Goal: Task Accomplishment & Management: Manage account settings

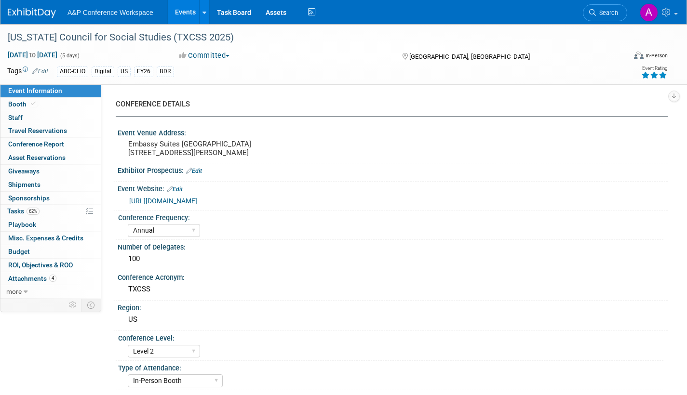
select select "Annual"
select select "Level 2"
select select "In-Person Booth"
select select "Schools"
select select "Bloomsbury Digital Resources"
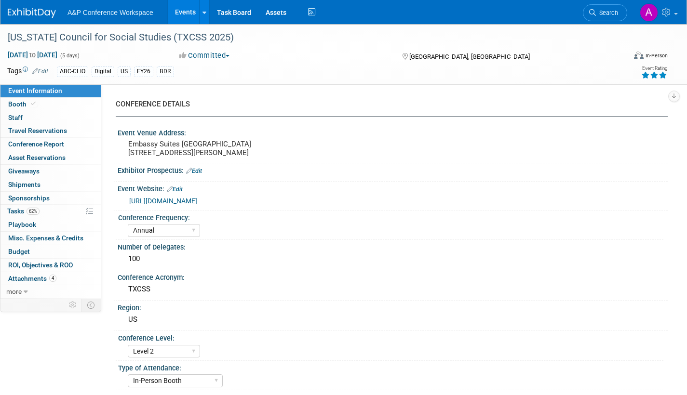
select select "[PERSON_NAME]"
select select "BDR Product Awareness and Trial Generation​"
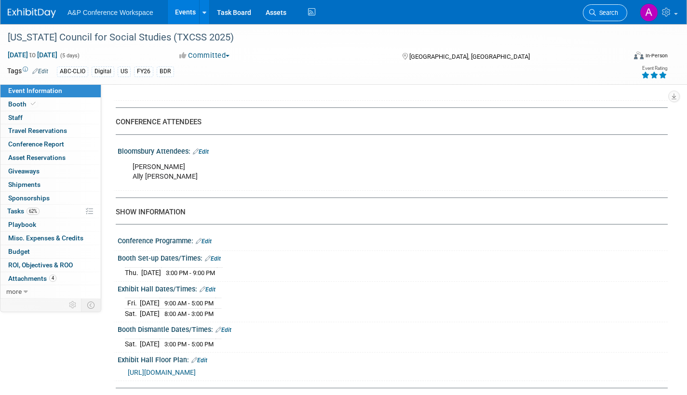
click at [605, 13] on span "Search" at bounding box center [607, 12] width 22 height 7
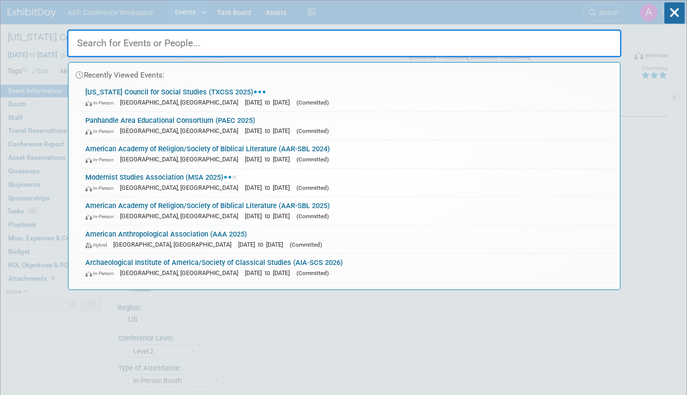
click at [235, 45] on input "text" at bounding box center [344, 43] width 554 height 28
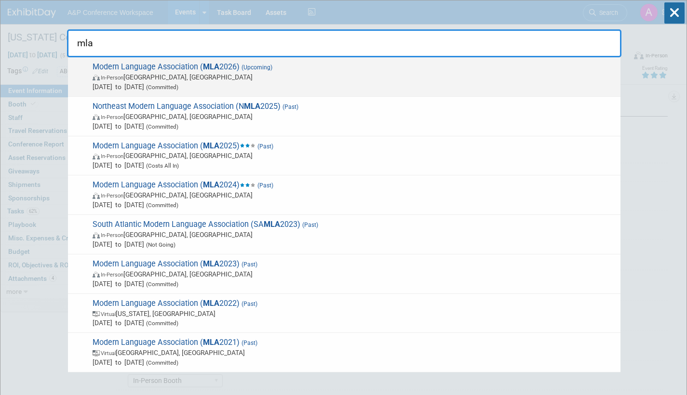
type input "mla"
click at [178, 87] on span "(Committed)" at bounding box center [161, 87] width 34 height 7
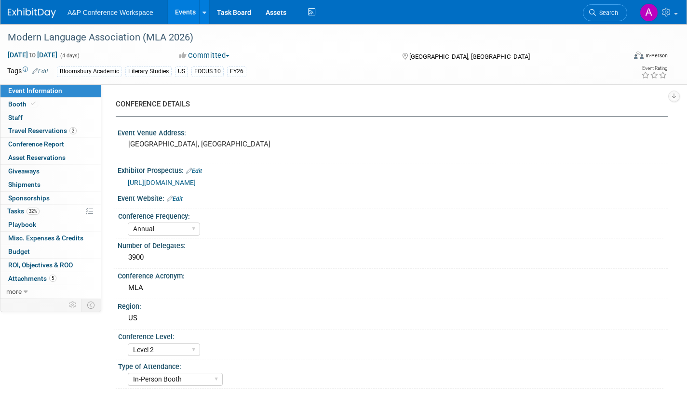
select select "Annual"
select select "Level 2"
select select "In-Person Booth"
select select "Literary Studies"
select select "Bloomsbury Academic"
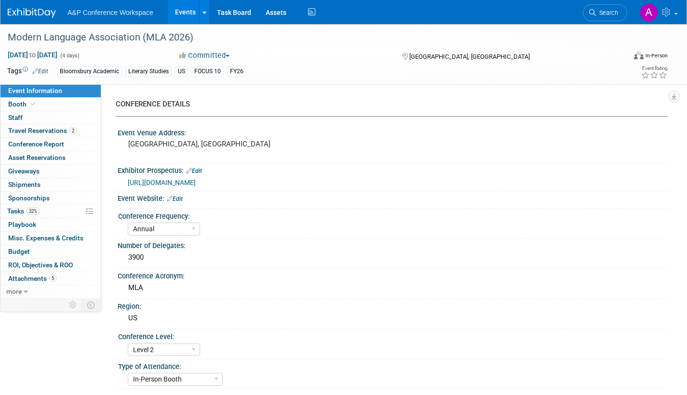
select select "[PERSON_NAME]"
select select "Networking/Commissioning"
click at [13, 211] on span "Tasks 32%" at bounding box center [23, 211] width 32 height 8
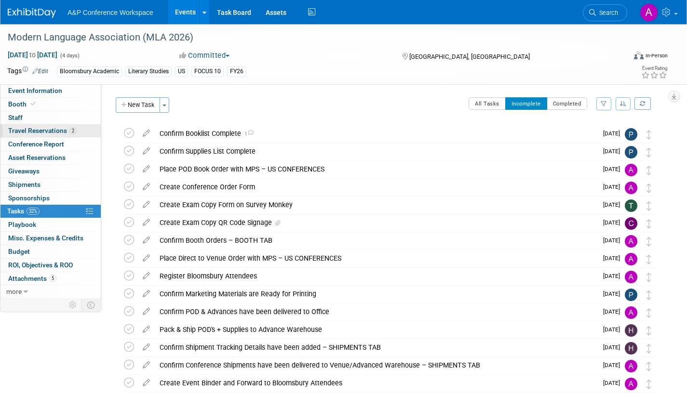
click at [21, 131] on span "Travel Reservations 2" at bounding box center [42, 131] width 68 height 8
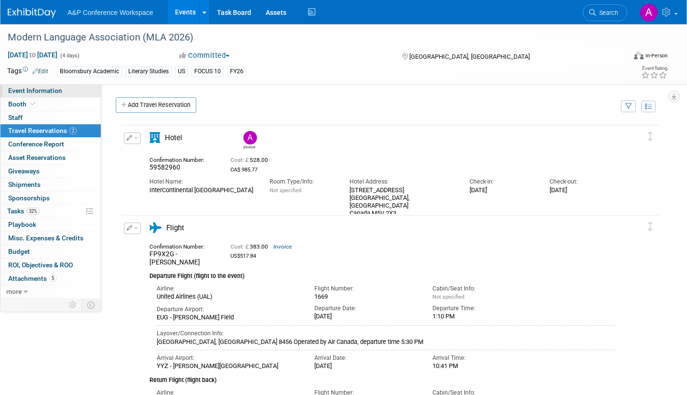
click at [36, 92] on span "Event Information" at bounding box center [35, 91] width 54 height 8
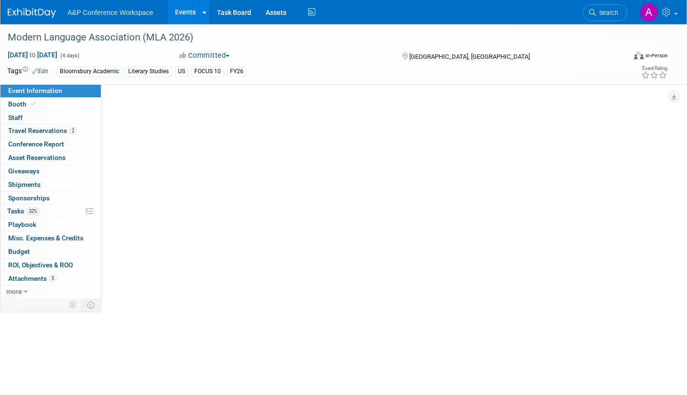
select select "Annual"
select select "Level 2"
select select "In-Person Booth"
select select "Literary Studies"
select select "Bloomsbury Academic"
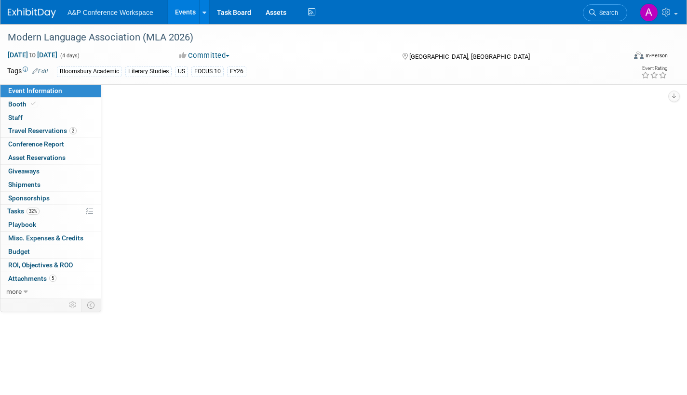
select select "[PERSON_NAME]"
select select "Networking/Commissioning"
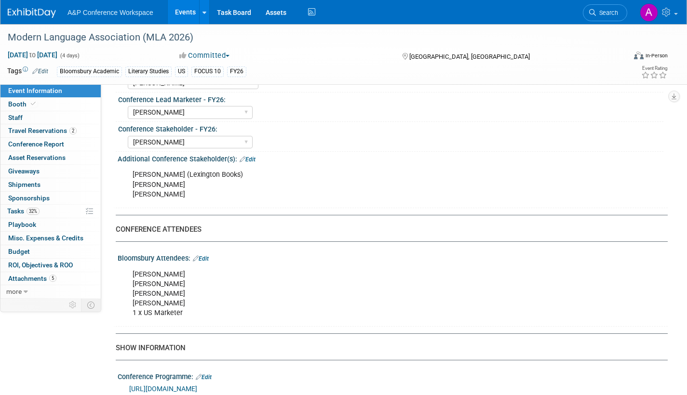
scroll to position [482, 0]
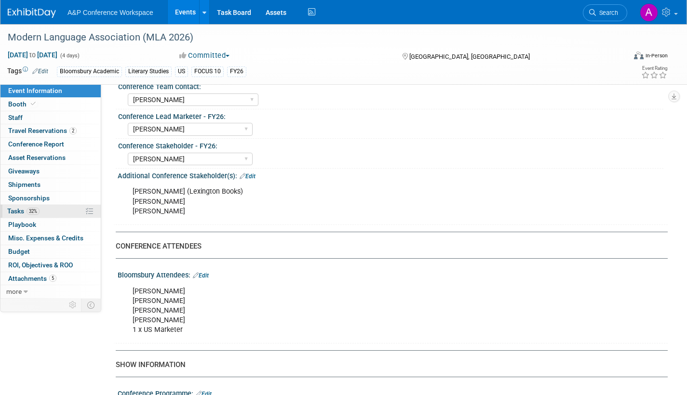
click at [17, 209] on span "Tasks 32%" at bounding box center [23, 211] width 32 height 8
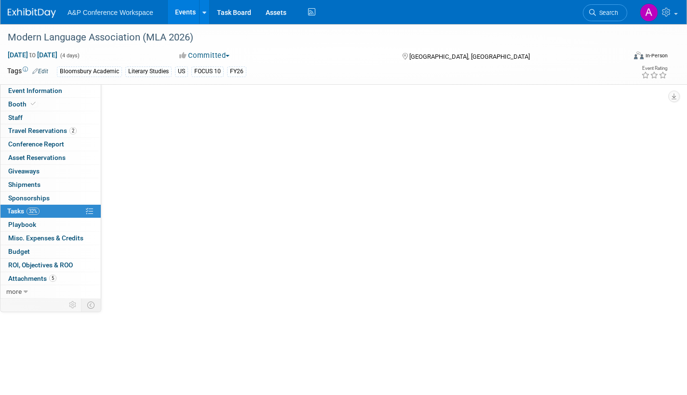
scroll to position [0, 0]
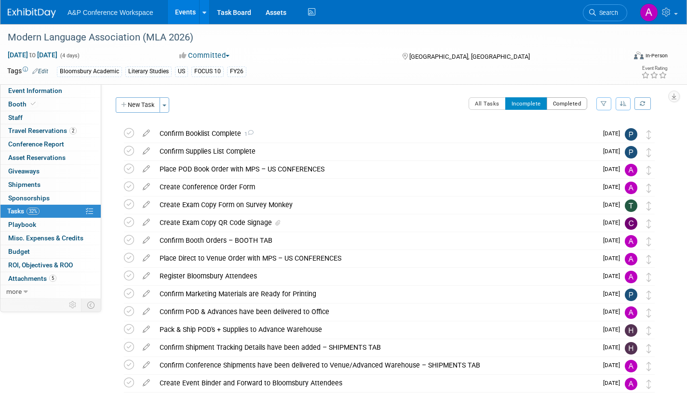
click at [566, 105] on button "Completed" at bounding box center [567, 103] width 41 height 13
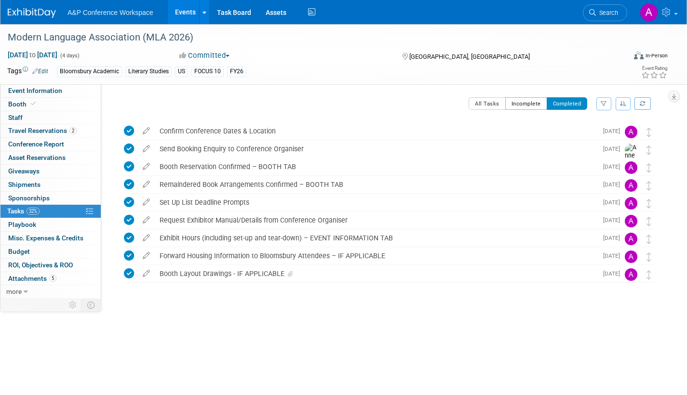
click at [526, 99] on button "Incomplete" at bounding box center [526, 103] width 42 height 13
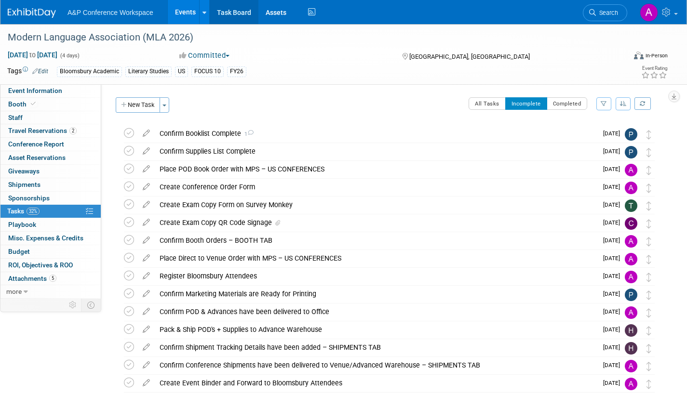
click at [234, 13] on link "Task Board" at bounding box center [234, 12] width 49 height 24
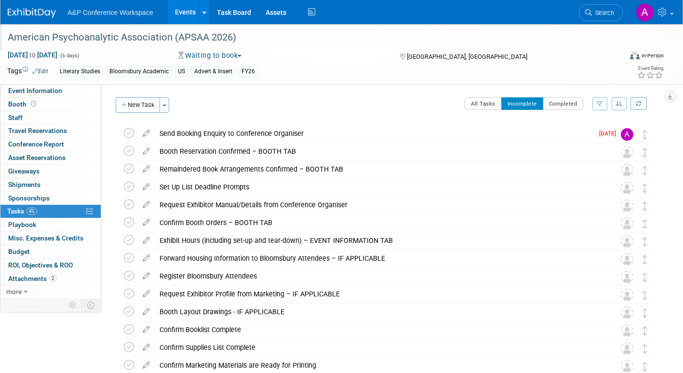
click at [248, 40] on div "American Psychoanalytic Association (APSAA 2026)" at bounding box center [306, 37] width 604 height 17
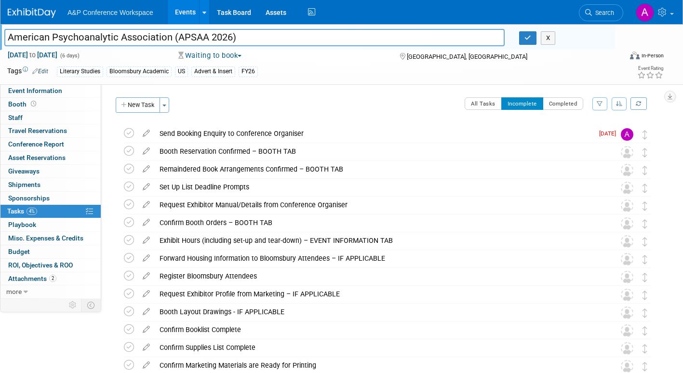
drag, startPoint x: 245, startPoint y: 38, endPoint x: -94, endPoint y: 36, distance: 338.9
click at [0, 36] on html "A&P Conference Workspace Events Add Event Bulk Upload Events Shareable Event Bo…" at bounding box center [341, 186] width 683 height 373
click at [526, 39] on icon "button" at bounding box center [528, 38] width 7 height 6
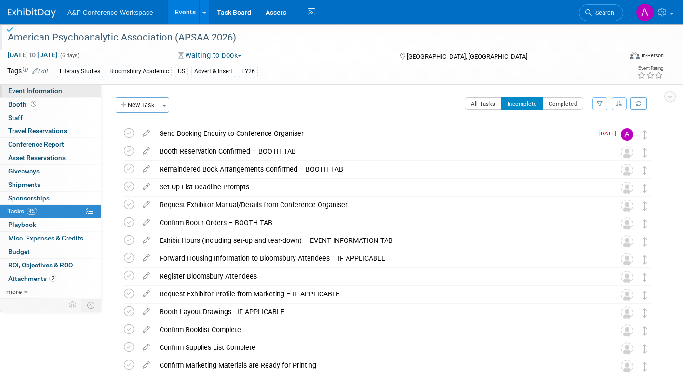
click at [45, 90] on span "Event Information" at bounding box center [35, 91] width 54 height 8
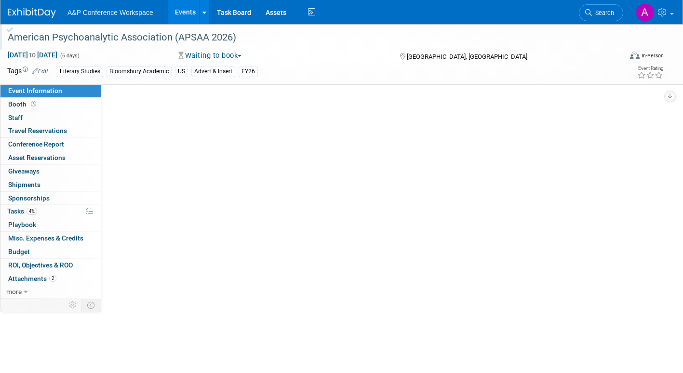
select select "Annual"
select select "Level 2"
select select "In-Person Booth"
select select "Literary Studies"
select select "Bloomsbury Academic"
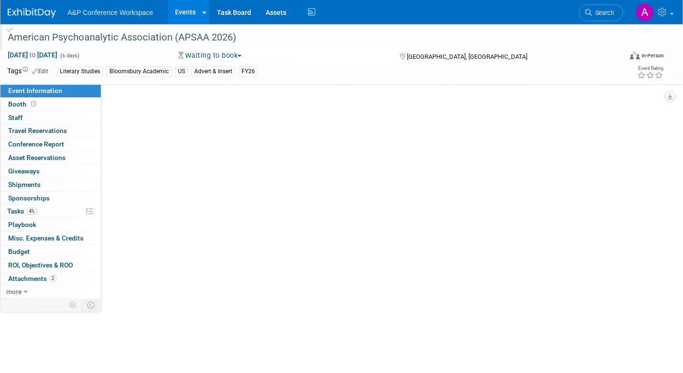
select select "[PERSON_NAME]"
select select "Networking/Commissioning"
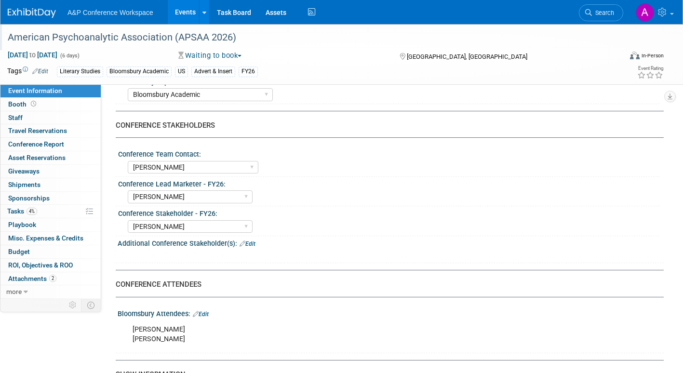
scroll to position [482, 0]
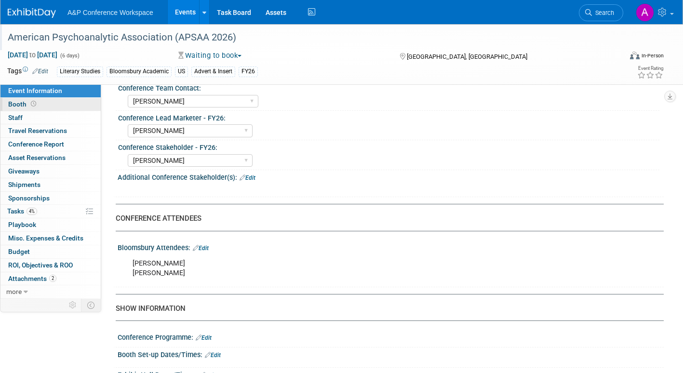
click at [11, 105] on span "Booth" at bounding box center [23, 104] width 30 height 8
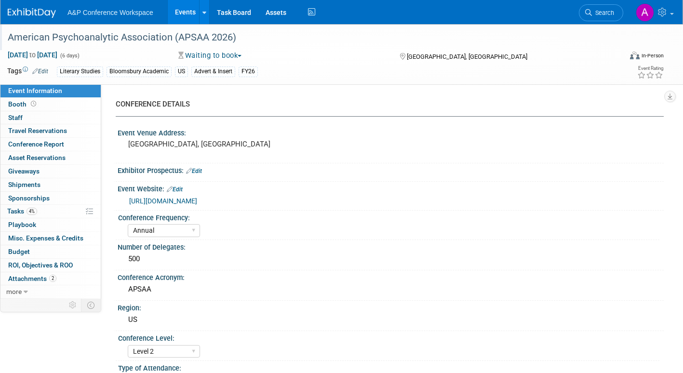
select select "CUAP"
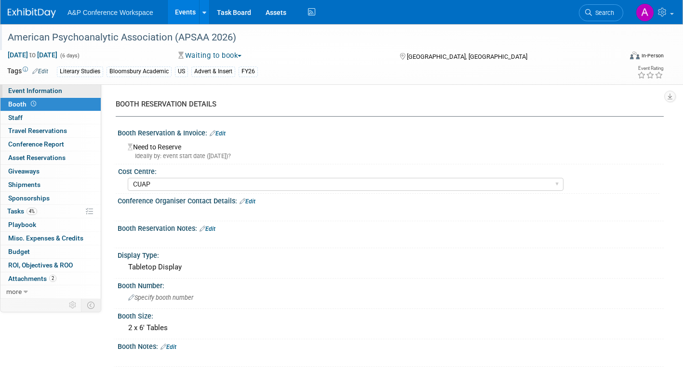
click at [73, 89] on link "Event Information" at bounding box center [50, 90] width 100 height 13
select select "Annual"
select select "Level 2"
select select "In-Person Booth"
select select "Literary Studies"
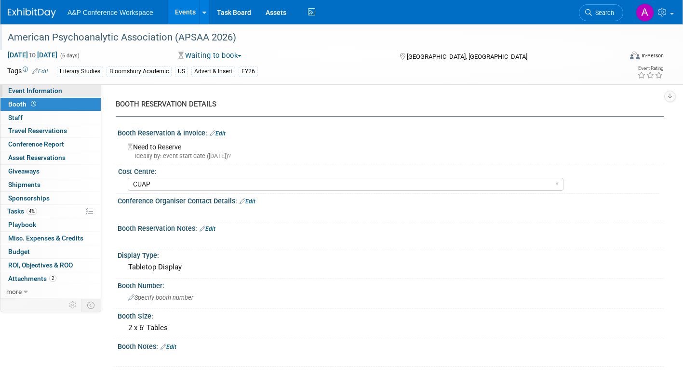
select select "Bloomsbury Academic"
select select "[PERSON_NAME]"
select select "Networking/Commissioning"
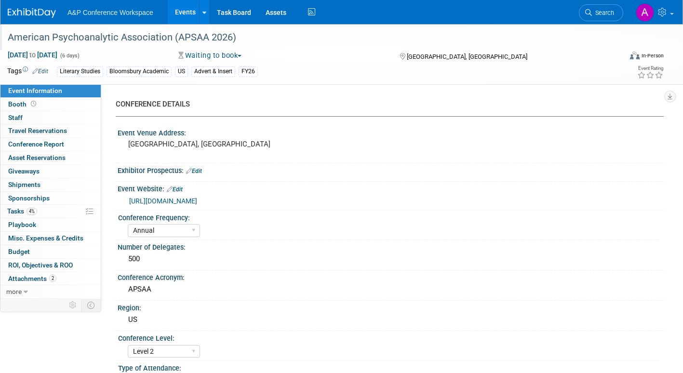
click at [196, 201] on link "https://apsa.org/meetings-events/" at bounding box center [163, 201] width 68 height 8
click at [8, 210] on span "Tasks 4%" at bounding box center [22, 211] width 30 height 8
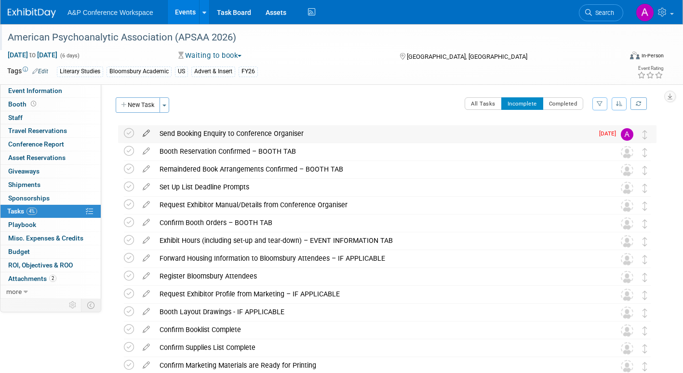
click at [144, 134] on icon at bounding box center [146, 131] width 17 height 12
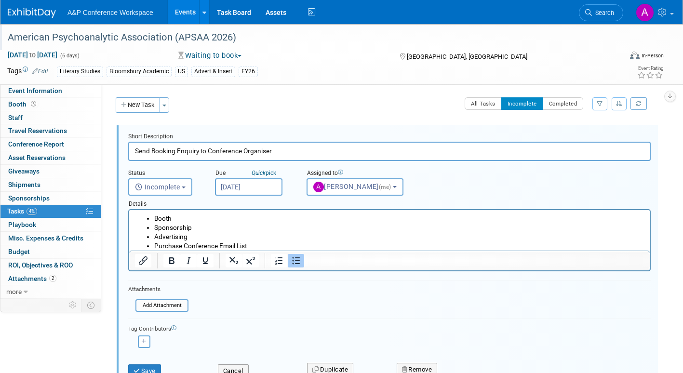
click at [269, 184] on input "Oct 7, 2025" at bounding box center [248, 186] width 67 height 17
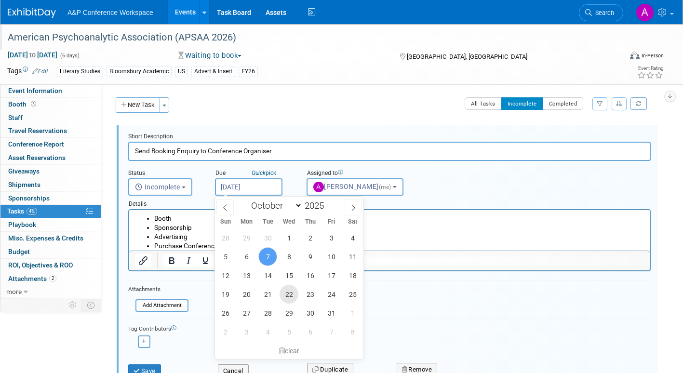
click at [292, 292] on span "22" at bounding box center [289, 294] width 19 height 19
type input "Oct 22, 2025"
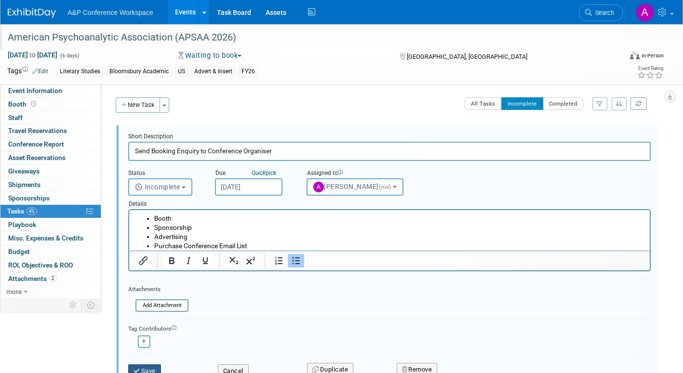
click at [158, 371] on button "Save" at bounding box center [144, 370] width 33 height 13
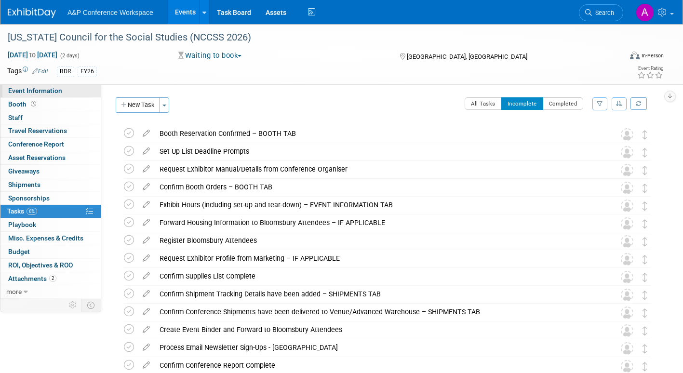
click at [62, 88] on link "Event Information" at bounding box center [50, 90] width 100 height 13
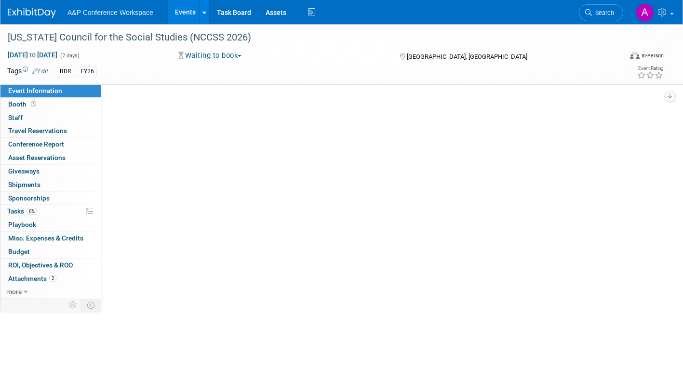
select select "Annual"
select select "Level 2"
select select "In-Person Booth"
select select "Schools"
select select "Bloomsbury Digital Resources"
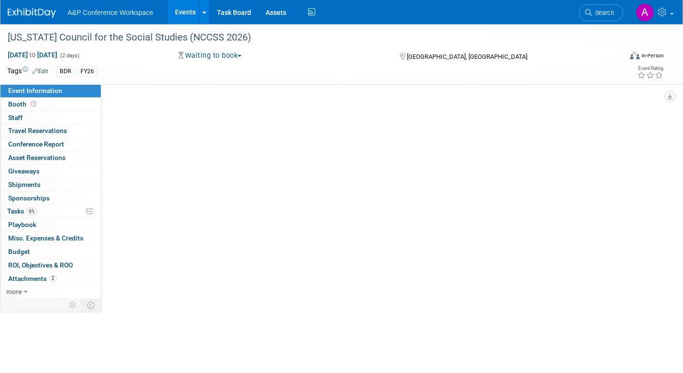
select select "[PERSON_NAME]"
select select "BDR Product Awareness and Trial Generation​"
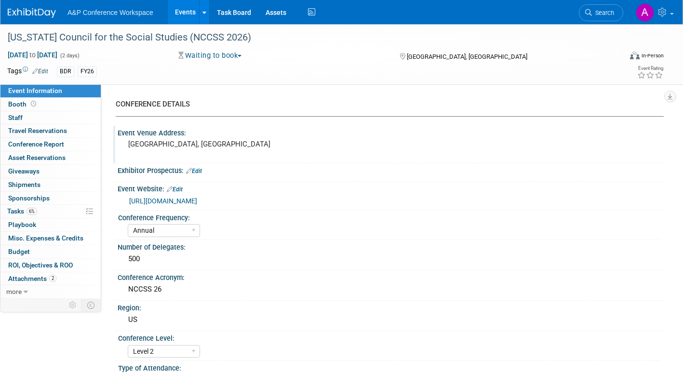
click at [198, 140] on pre "[GEOGRAPHIC_DATA], [GEOGRAPHIC_DATA]" at bounding box center [231, 144] width 206 height 9
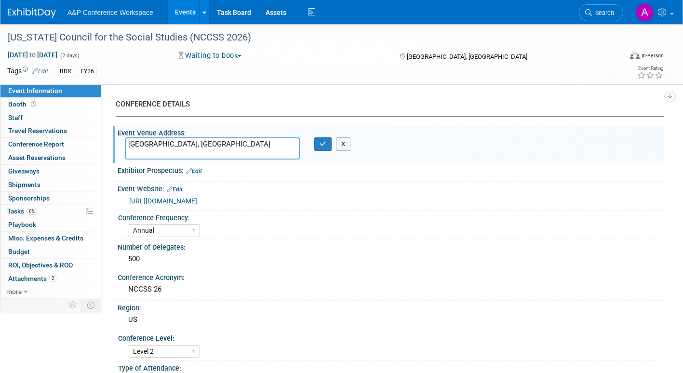
click at [129, 142] on textarea "[GEOGRAPHIC_DATA], [GEOGRAPHIC_DATA]" at bounding box center [212, 148] width 175 height 22
drag, startPoint x: 226, startPoint y: 144, endPoint x: 149, endPoint y: 154, distance: 76.8
click at [149, 154] on textarea "Benton Convention Center Winston-Salem, NC" at bounding box center [212, 148] width 175 height 22
click at [193, 151] on textarea "Benton Convention Center Winston-Salem, NC" at bounding box center [212, 148] width 175 height 22
drag, startPoint x: 193, startPoint y: 151, endPoint x: 112, endPoint y: 139, distance: 82.4
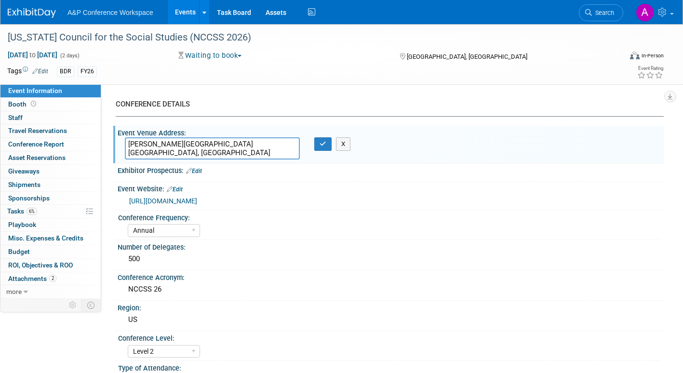
click at [112, 139] on div "CONFERENCE DETAILS Event Venue Address: Winston-Salem, NC Benton Convention Cen…" at bounding box center [382, 191] width 563 height 215
click at [216, 145] on textarea "Benton Convention Center Winston-Salem, NC" at bounding box center [212, 148] width 175 height 22
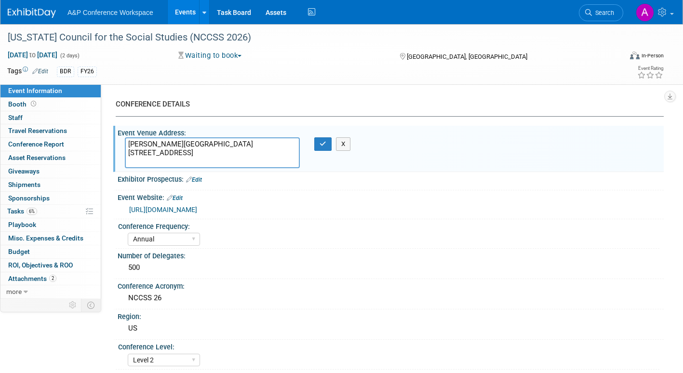
click at [210, 164] on textarea "Benton Convention Center 301 W 5th St Winston-Salem, NC" at bounding box center [212, 152] width 175 height 31
type textarea "Benton Convention Center 301 W 5th St Winston-Salem, NC 27101"
drag, startPoint x: 322, startPoint y: 146, endPoint x: 322, endPoint y: 175, distance: 29.4
click at [323, 146] on icon "button" at bounding box center [323, 144] width 7 height 6
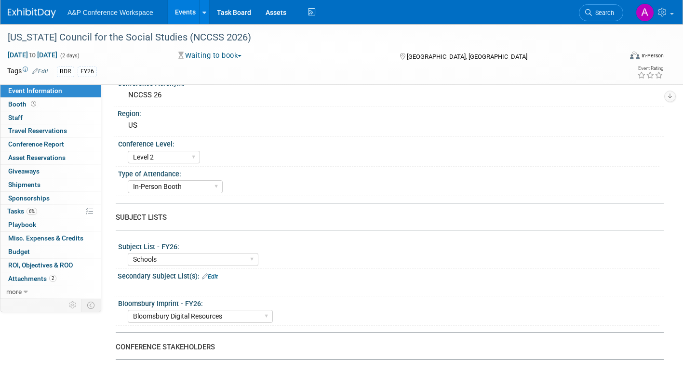
scroll to position [193, 0]
click at [19, 102] on span "Booth" at bounding box center [23, 104] width 30 height 8
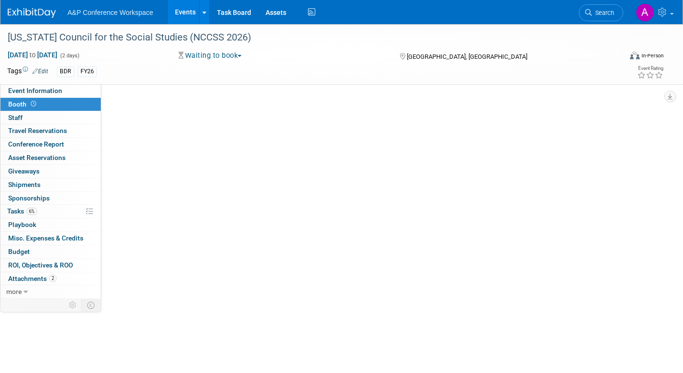
scroll to position [0, 0]
select select "CLDC - Digital/BDR"
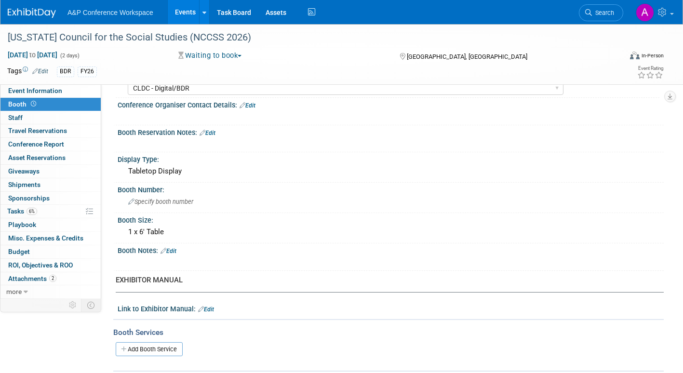
scroll to position [96, 0]
click at [14, 253] on span "Budget" at bounding box center [19, 252] width 22 height 8
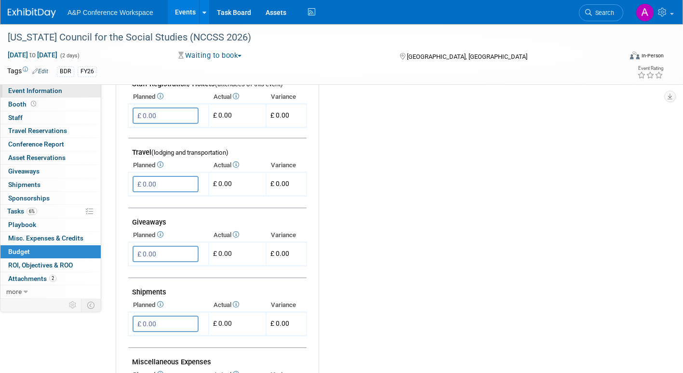
scroll to position [337, 0]
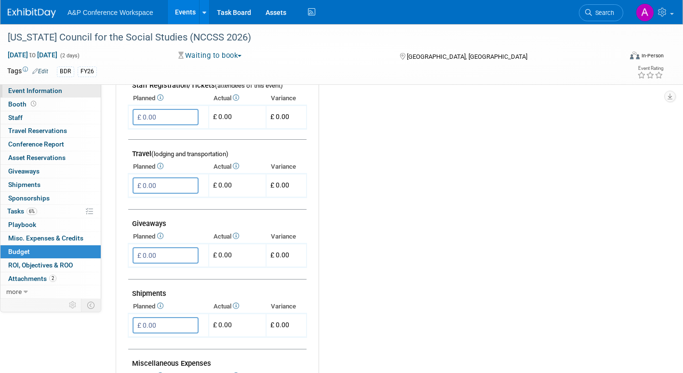
click at [56, 85] on link "Event Information" at bounding box center [50, 90] width 100 height 13
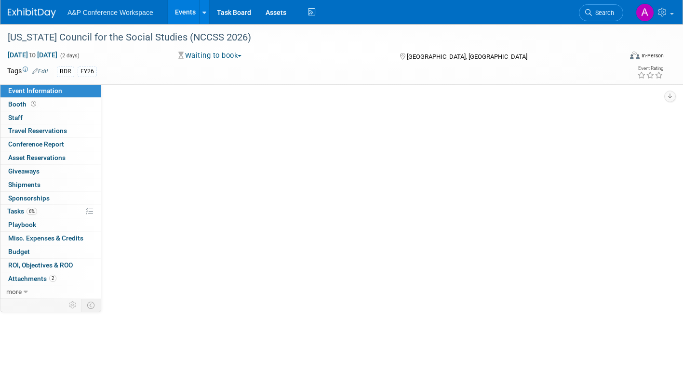
scroll to position [0, 0]
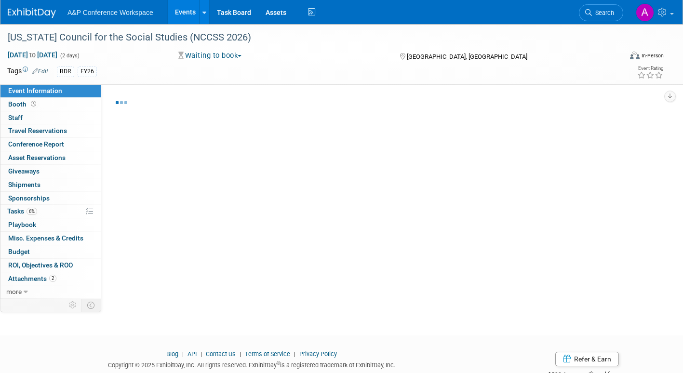
select select "Annual"
select select "Level 2"
select select "In-Person Booth"
select select "Schools"
select select "Bloomsbury Digital Resources"
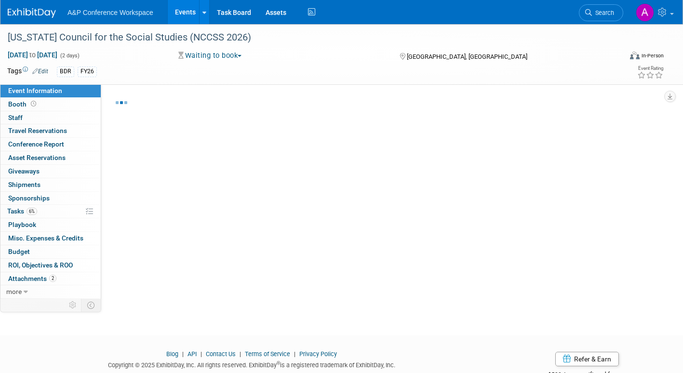
select select "[PERSON_NAME]"
select select "BDR Product Awareness and Trial Generation​"
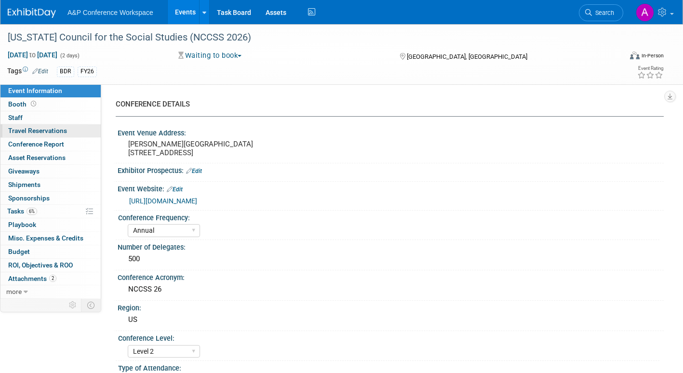
drag, startPoint x: 24, startPoint y: 101, endPoint x: 34, endPoint y: 125, distance: 26.1
click at [24, 101] on span "Booth" at bounding box center [23, 104] width 30 height 8
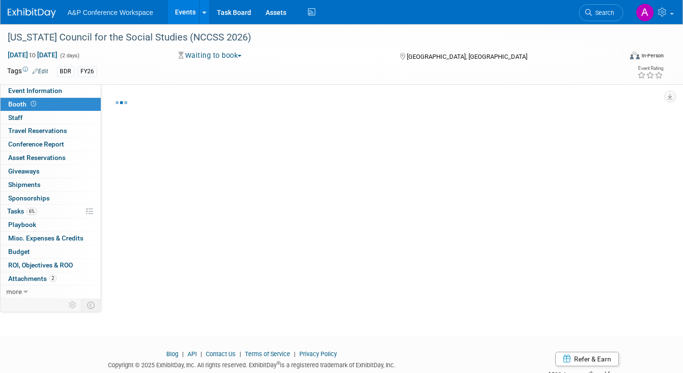
select select "CLDC - Digital/BDR"
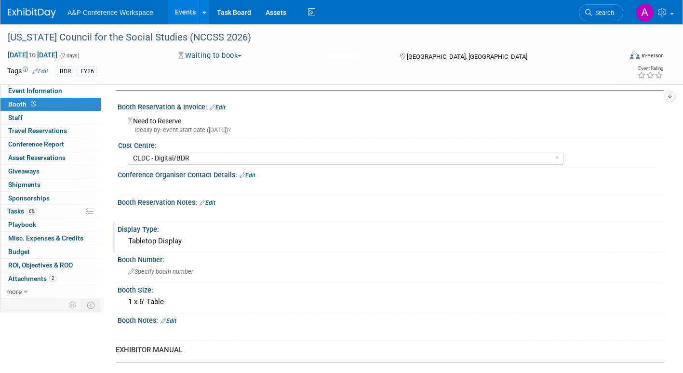
scroll to position [145, 0]
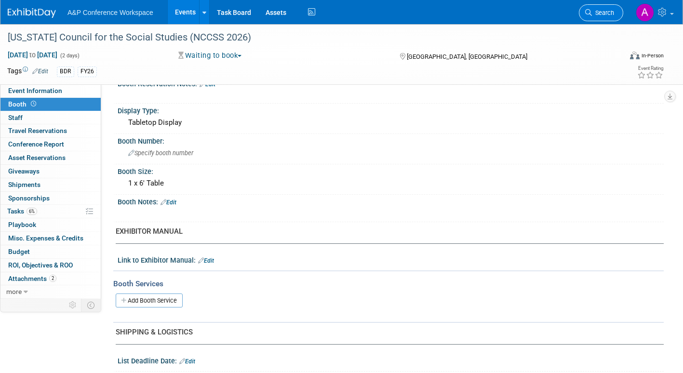
click at [607, 13] on span "Search" at bounding box center [603, 12] width 22 height 7
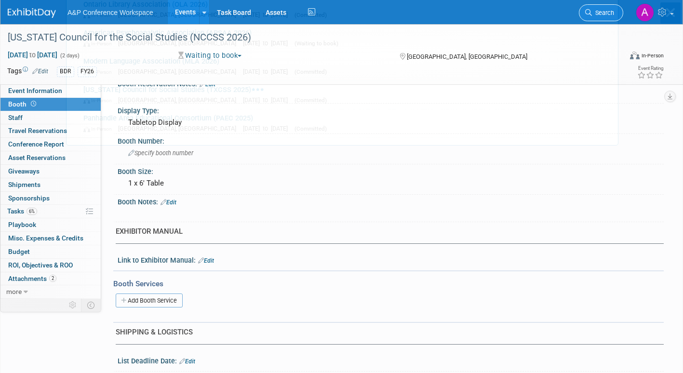
scroll to position [0, 0]
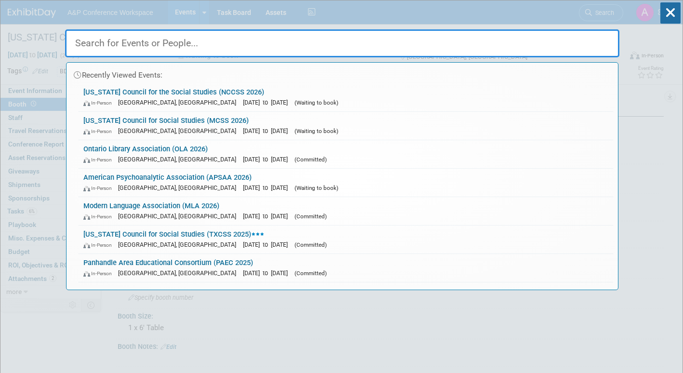
click at [240, 240] on div "In-Person Frisco, TX Oct 29, 2025 to Nov 2, 2025 (Committed)" at bounding box center [345, 245] width 525 height 10
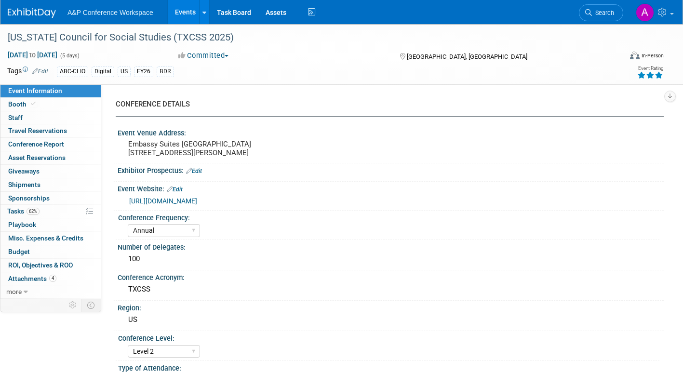
select select "Annual"
select select "Level 2"
select select "In-Person Booth"
select select "Schools"
select select "Bloomsbury Digital Resources"
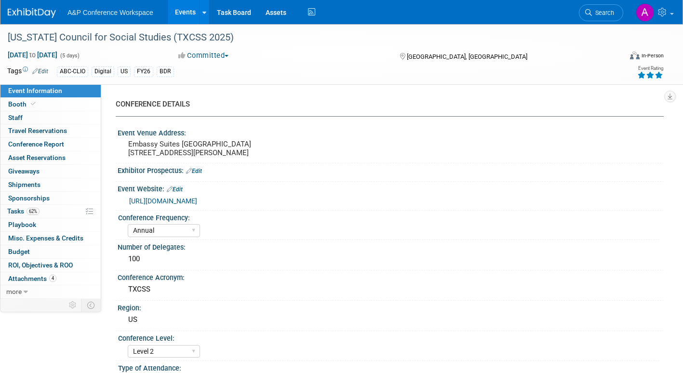
select select "[PERSON_NAME]"
select select "BDR Product Awareness and Trial Generation​"
click at [27, 155] on span "Asset Reservations 0" at bounding box center [36, 158] width 57 height 8
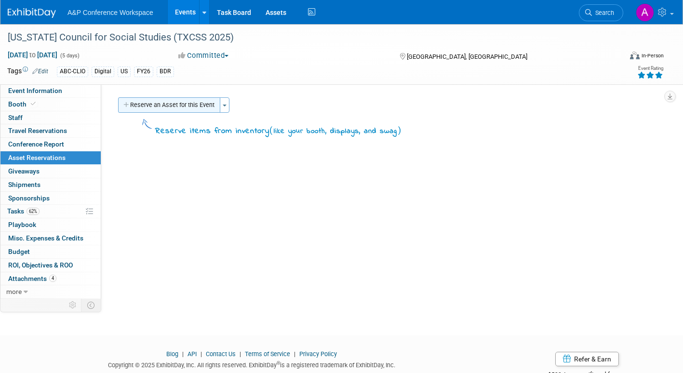
click at [195, 105] on button "Reserve an Asset for this Event" at bounding box center [169, 104] width 102 height 15
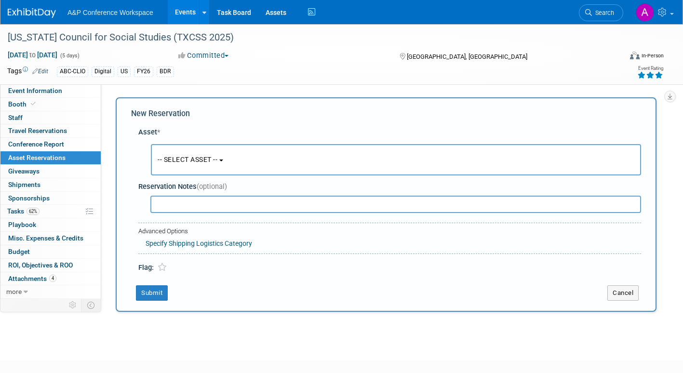
scroll to position [9, 0]
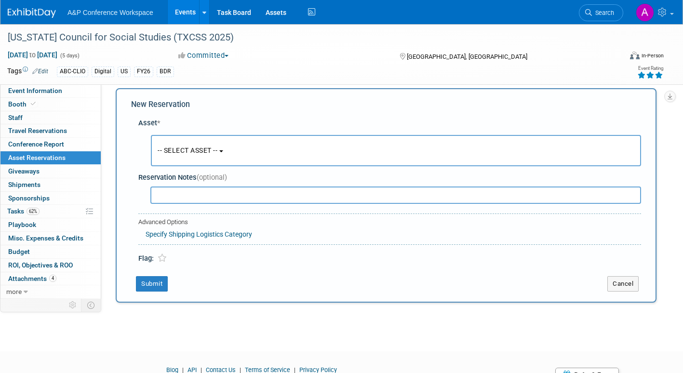
click at [223, 150] on b "button" at bounding box center [221, 151] width 4 height 2
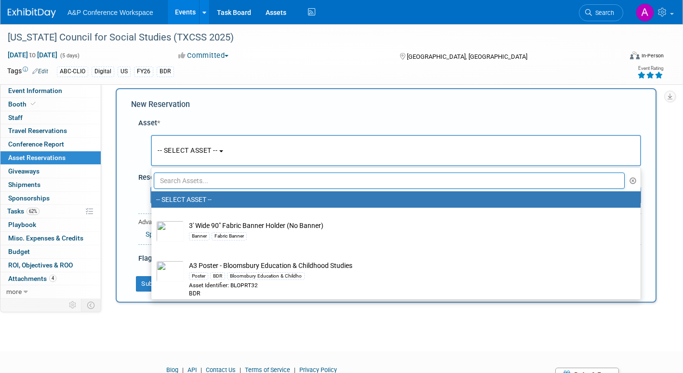
click at [230, 182] on input "text" at bounding box center [389, 181] width 471 height 16
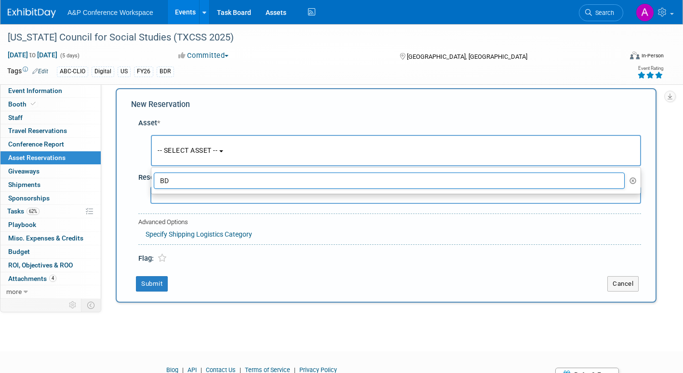
type input "B"
type input "A"
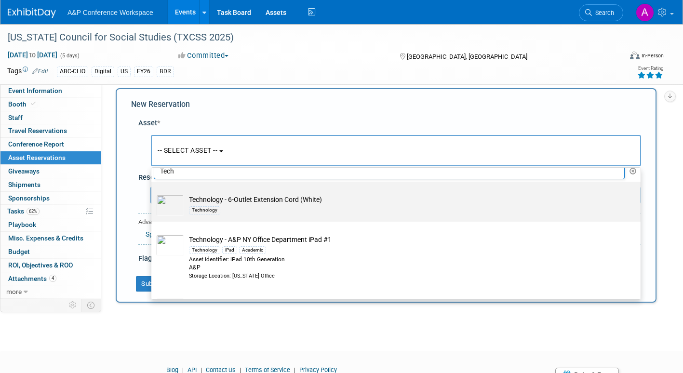
scroll to position [0, 0]
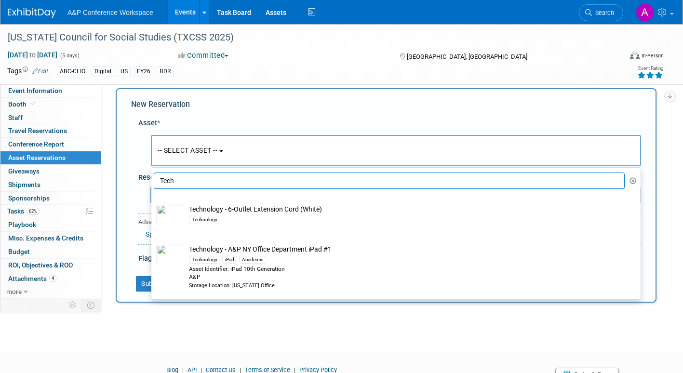
type input "Tech"
click at [198, 356] on div at bounding box center [341, 360] width 683 height 12
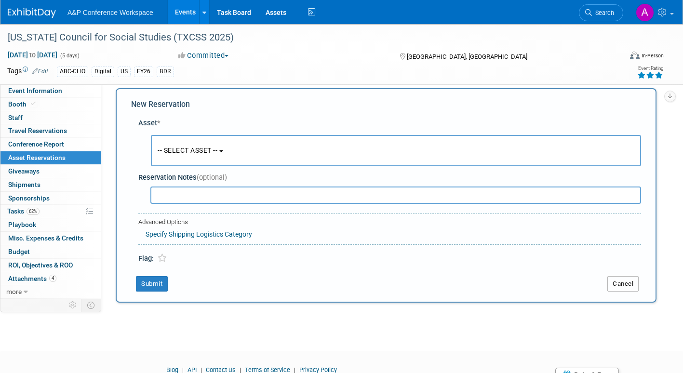
drag, startPoint x: 634, startPoint y: 283, endPoint x: 459, endPoint y: 318, distance: 178.0
click at [632, 283] on button "Cancel" at bounding box center [622, 283] width 31 height 15
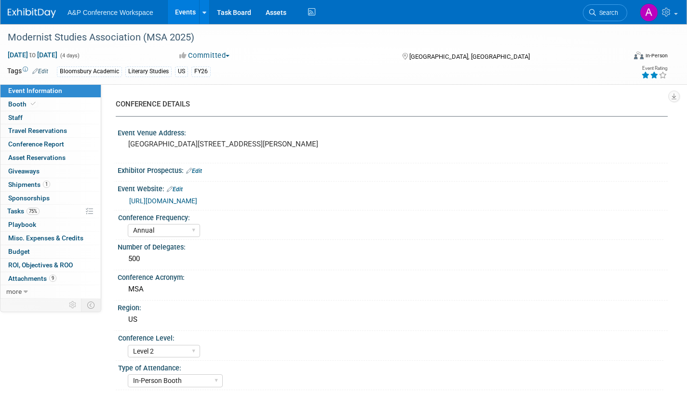
select select "Annual"
select select "Level 2"
select select "In-Person Booth"
select select "Literary Studies"
select select "Bloomsbury Academic"
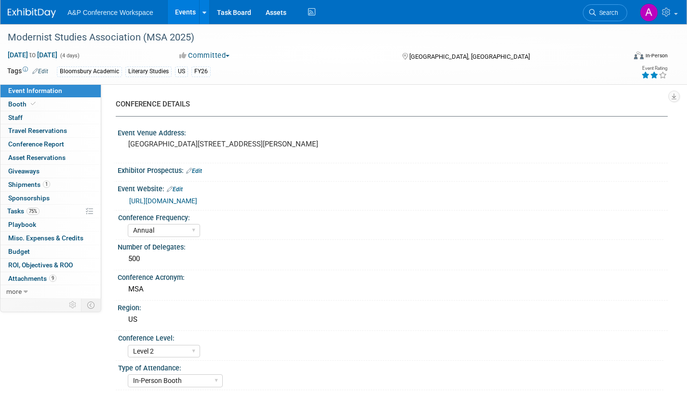
select select "[PERSON_NAME]"
select select "Brand/Subject Presence​"
click at [34, 281] on span "Attachments 9" at bounding box center [32, 279] width 48 height 8
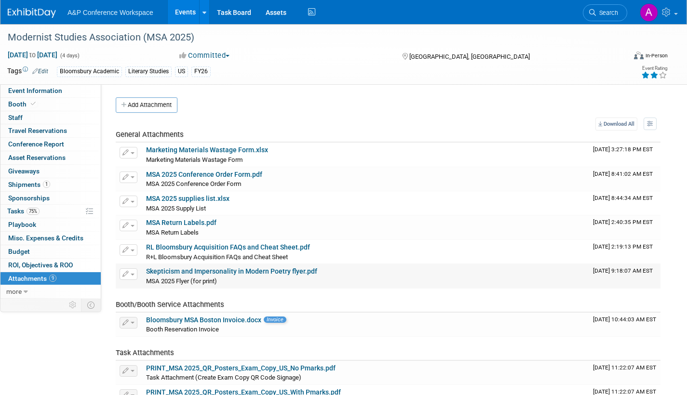
drag, startPoint x: 250, startPoint y: 272, endPoint x: 451, endPoint y: 267, distance: 201.1
click at [452, 268] on div "Skepticism and Impersonality in Modern Poetry flyer.pdf" at bounding box center [365, 272] width 439 height 9
click at [256, 270] on link "Skepticism and Impersonality in Modern Poetry flyer.pdf" at bounding box center [231, 272] width 171 height 8
drag, startPoint x: 601, startPoint y: 11, endPoint x: 593, endPoint y: 13, distance: 8.2
click at [599, 12] on span "Search" at bounding box center [607, 12] width 22 height 7
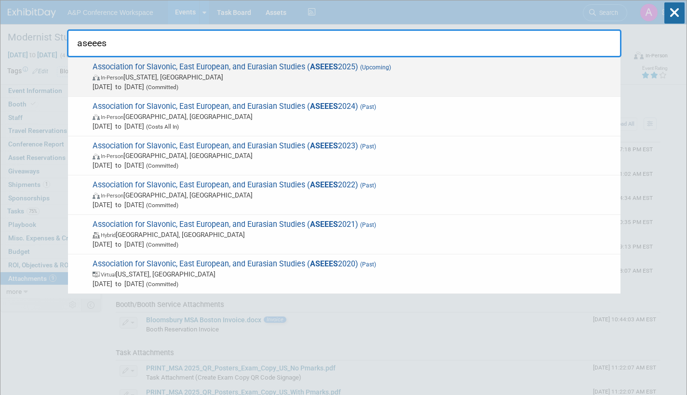
type input "aseees"
click at [238, 74] on span "In-Person Washington, DC" at bounding box center [354, 77] width 523 height 10
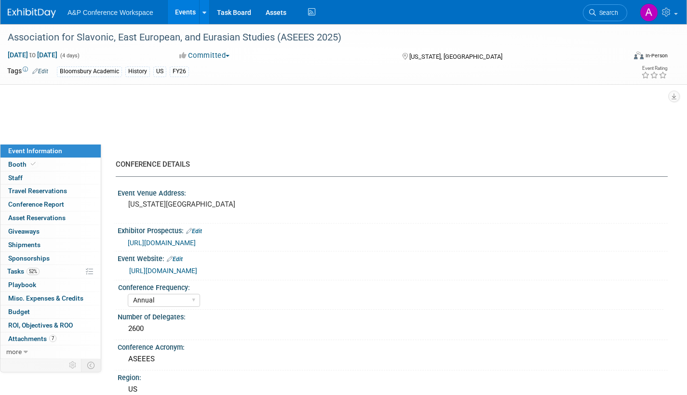
select select "Annual"
select select "Level 2"
select select "In-Person Booth"
select select "History"
select select "Bloomsbury Academic"
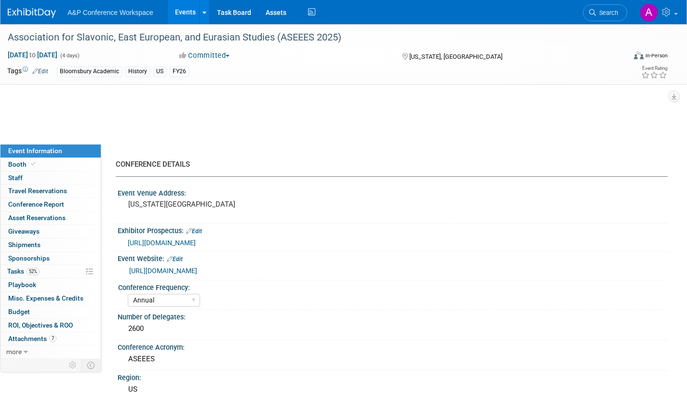
select select "[PERSON_NAME]"
select select "Networking/Commissioning"
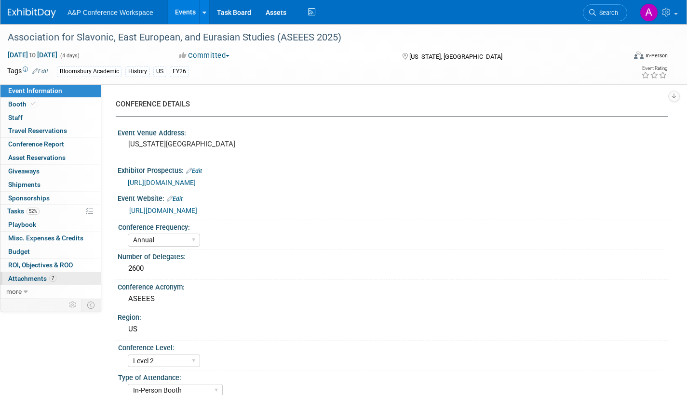
click at [27, 280] on span "Attachments 7" at bounding box center [32, 279] width 48 height 8
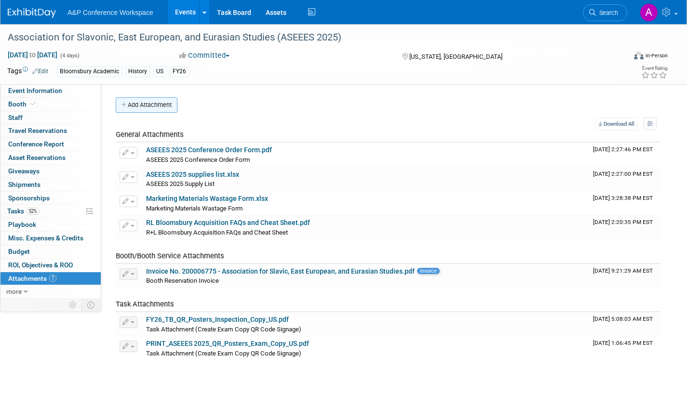
click at [156, 101] on button "Add Attachment" at bounding box center [147, 104] width 62 height 15
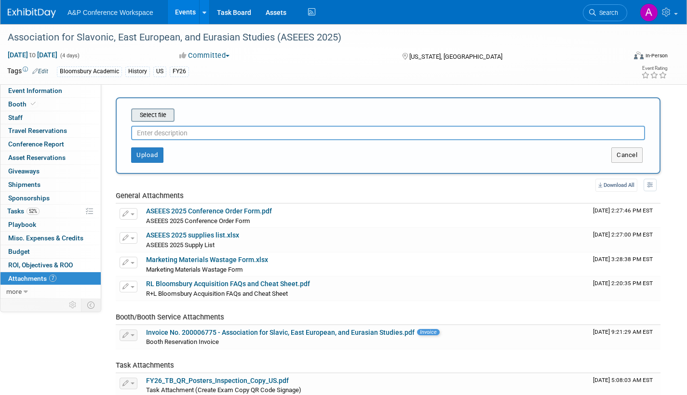
click at [159, 115] on input "file" at bounding box center [116, 115] width 115 height 12
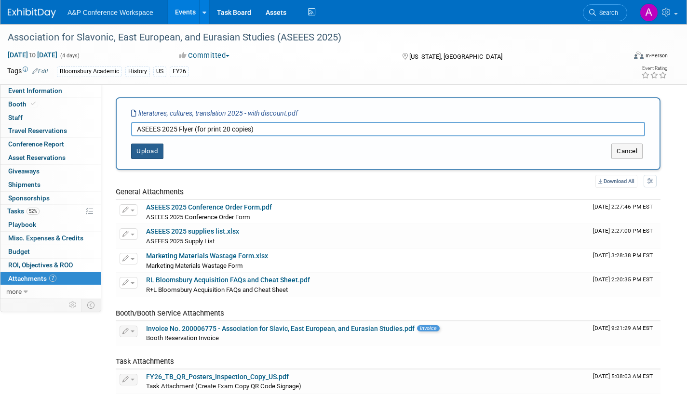
type input "ASEEES 2025 Flyer (for print 20 copies)"
click at [145, 152] on button "Upload" at bounding box center [147, 151] width 32 height 15
